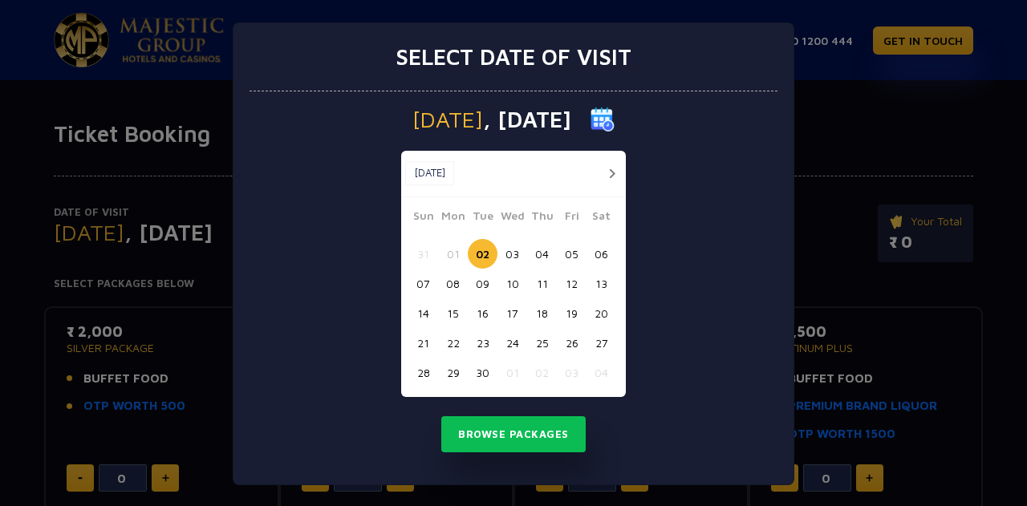
click at [590, 255] on button "06" at bounding box center [601, 254] width 30 height 30
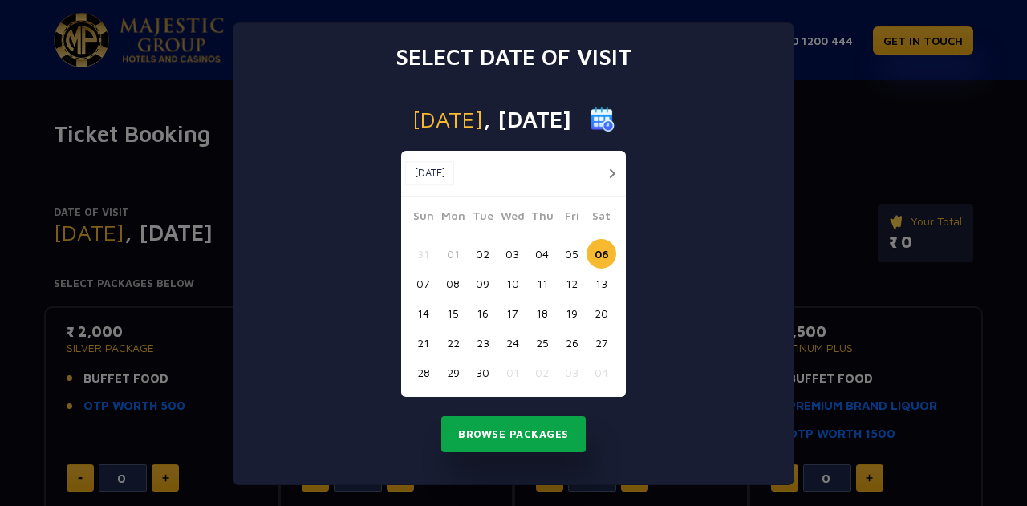
click at [530, 444] on button "Browse Packages" at bounding box center [513, 434] width 144 height 37
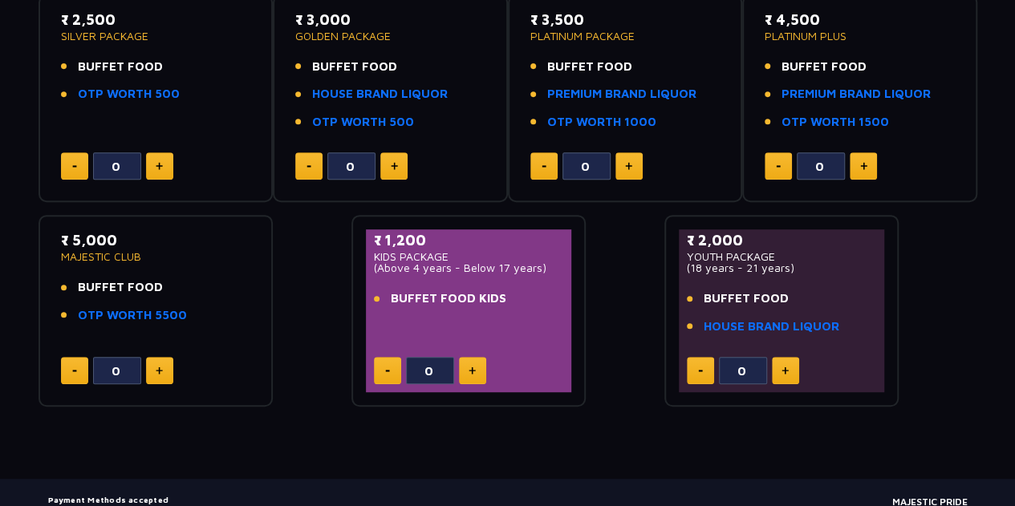
scroll to position [294, 0]
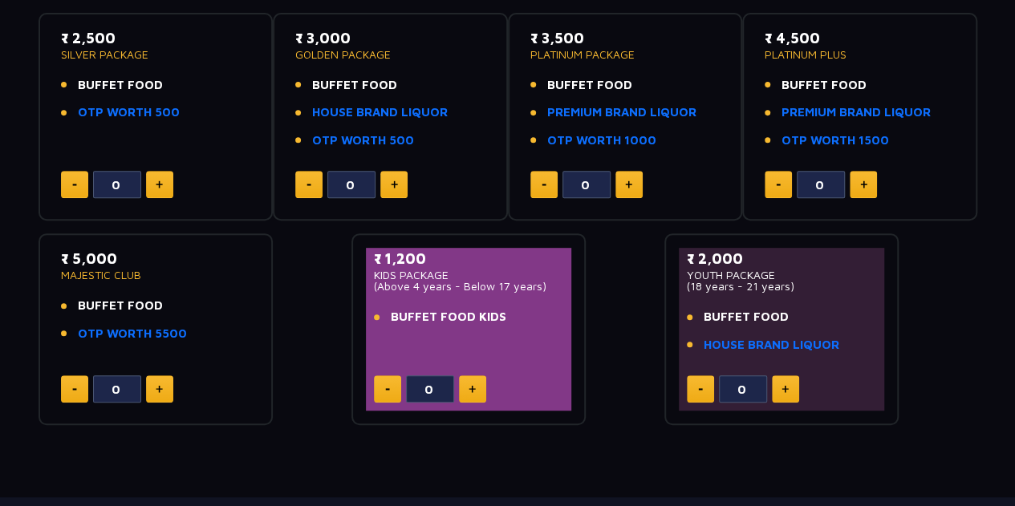
click at [162, 385] on img at bounding box center [159, 389] width 7 height 8
type input "1"
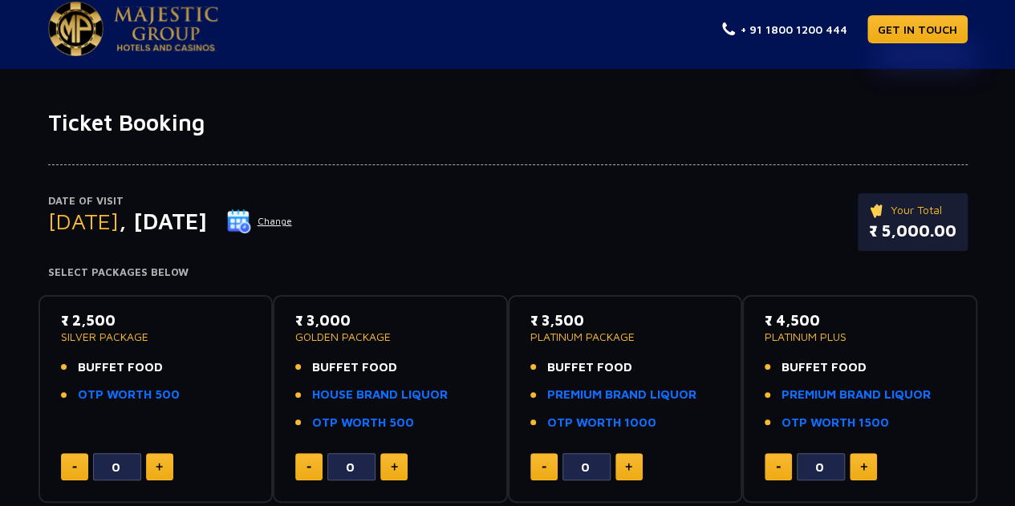
scroll to position [0, 0]
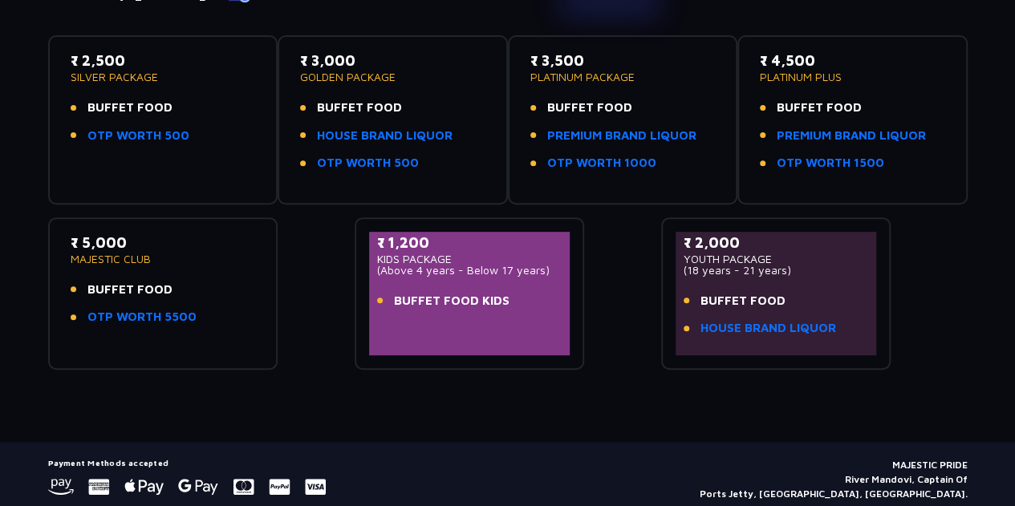
scroll to position [221, 0]
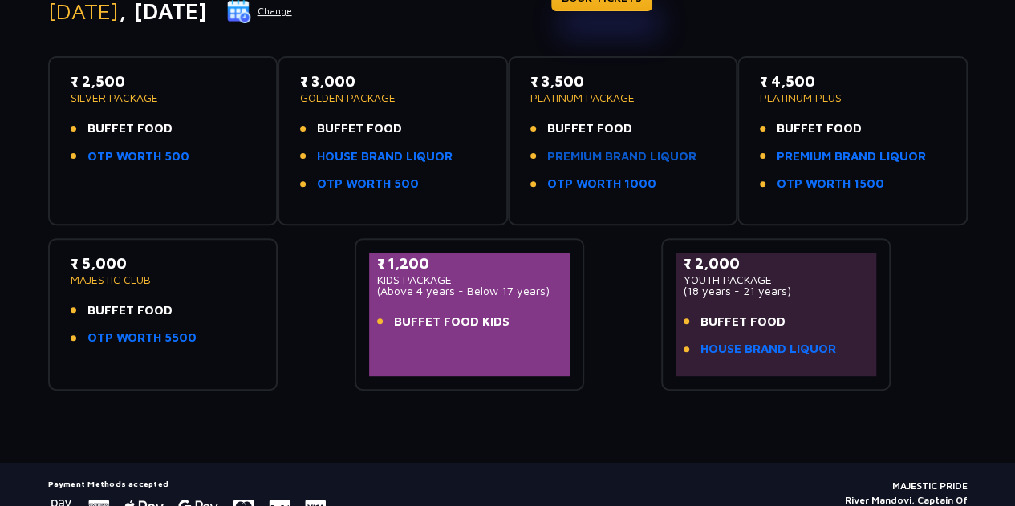
click at [583, 156] on link "PREMIUM BRAND LIQUOR" at bounding box center [621, 157] width 149 height 18
